Goal: Information Seeking & Learning: Learn about a topic

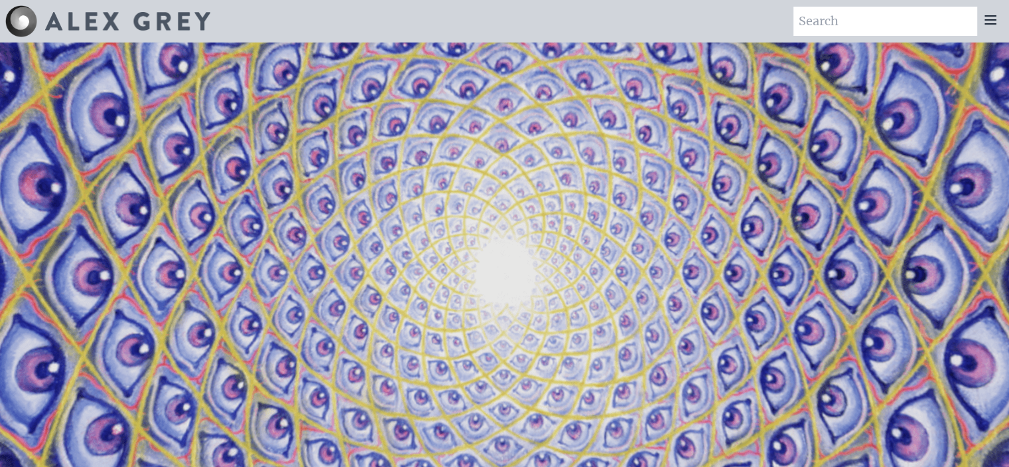
click at [79, 29] on img at bounding box center [127, 21] width 165 height 19
click at [990, 18] on icon at bounding box center [991, 20] width 16 height 16
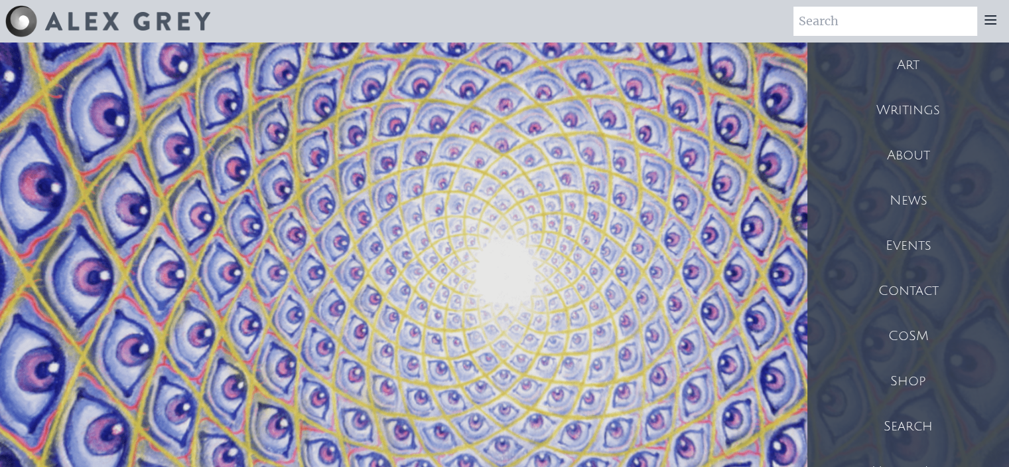
click at [950, 62] on div "Art" at bounding box center [909, 64] width 202 height 45
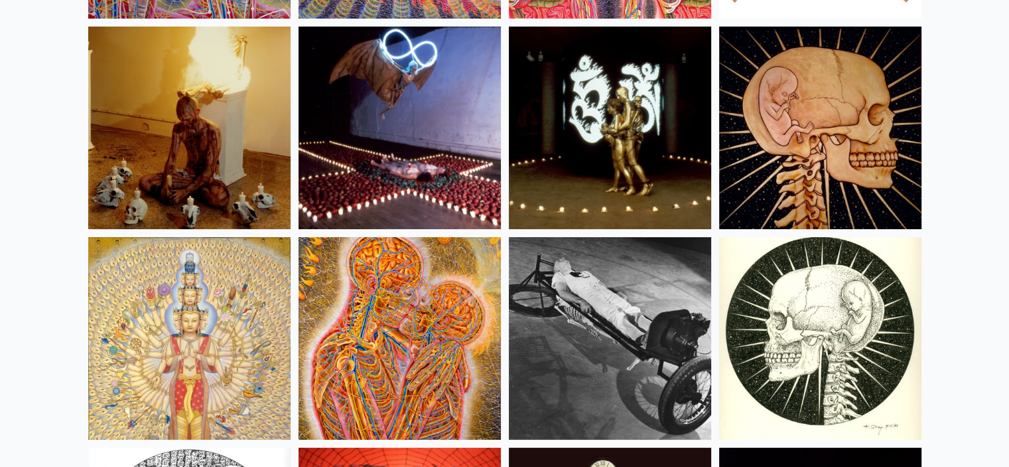
scroll to position [15066, 0]
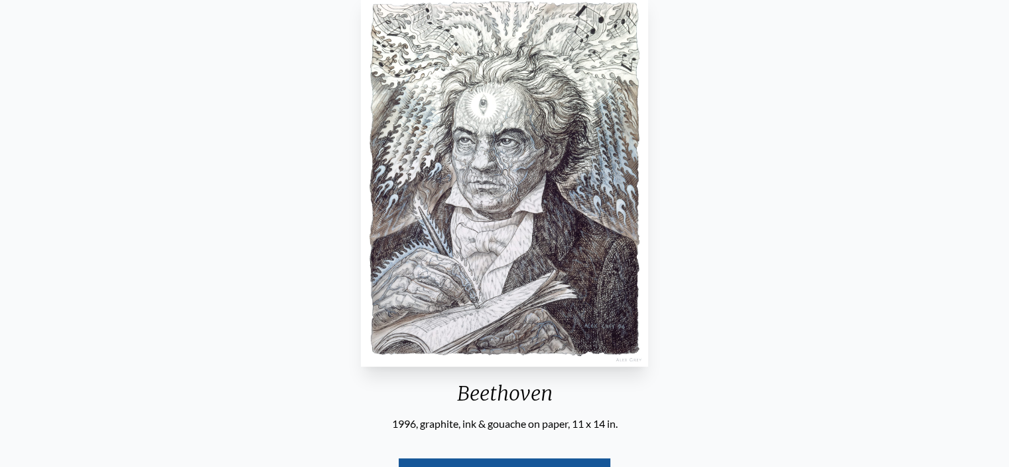
scroll to position [66, 0]
